Goal: Find specific page/section: Find specific page/section

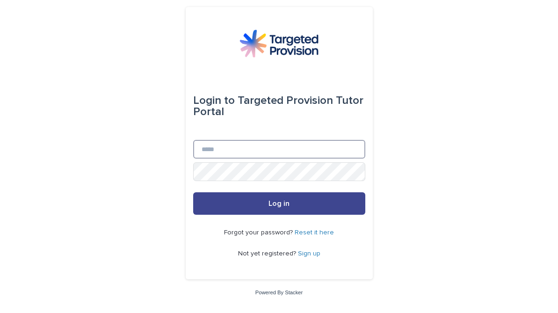
type input "**********"
click at [291, 204] on button "Log in" at bounding box center [279, 203] width 172 height 22
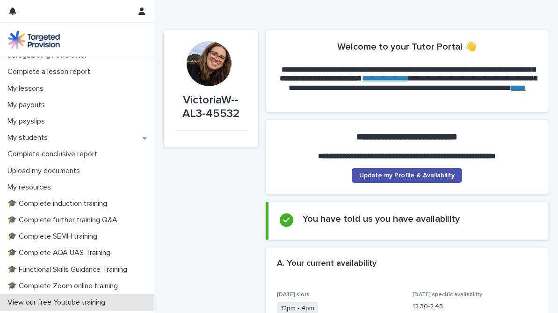
scroll to position [108, 0]
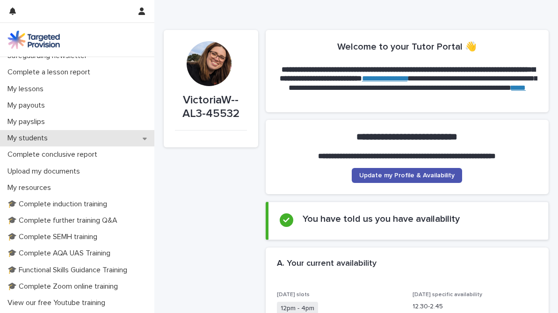
click at [139, 140] on div "My students" at bounding box center [77, 138] width 154 height 16
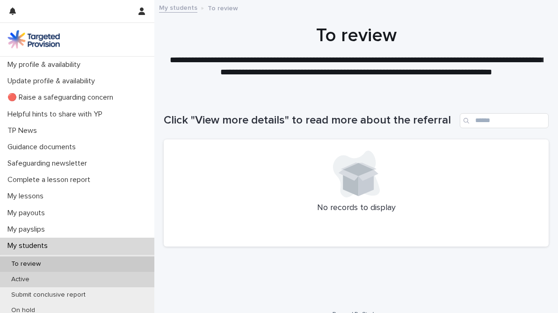
click at [32, 278] on p "Active" at bounding box center [20, 279] width 33 height 8
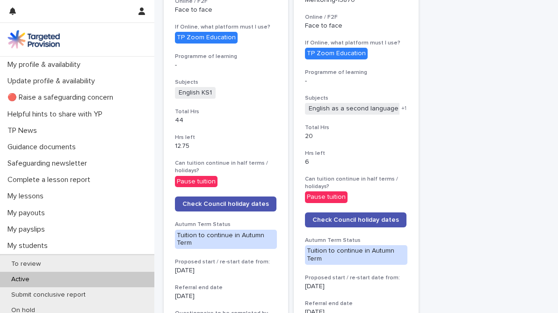
scroll to position [362, 0]
